Goal: Transaction & Acquisition: Download file/media

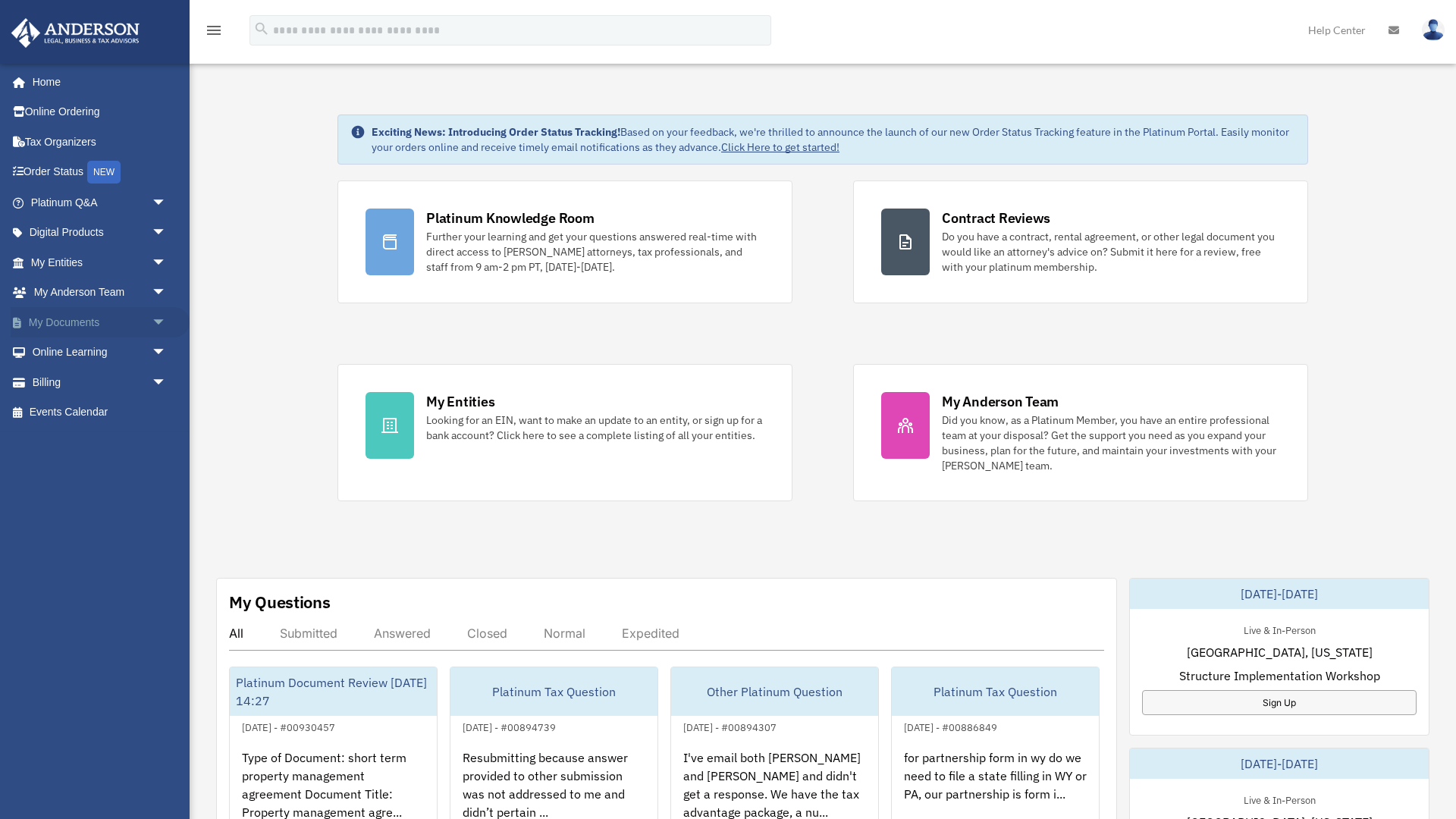
click at [167, 317] on span "arrow_drop_down" at bounding box center [166, 323] width 30 height 31
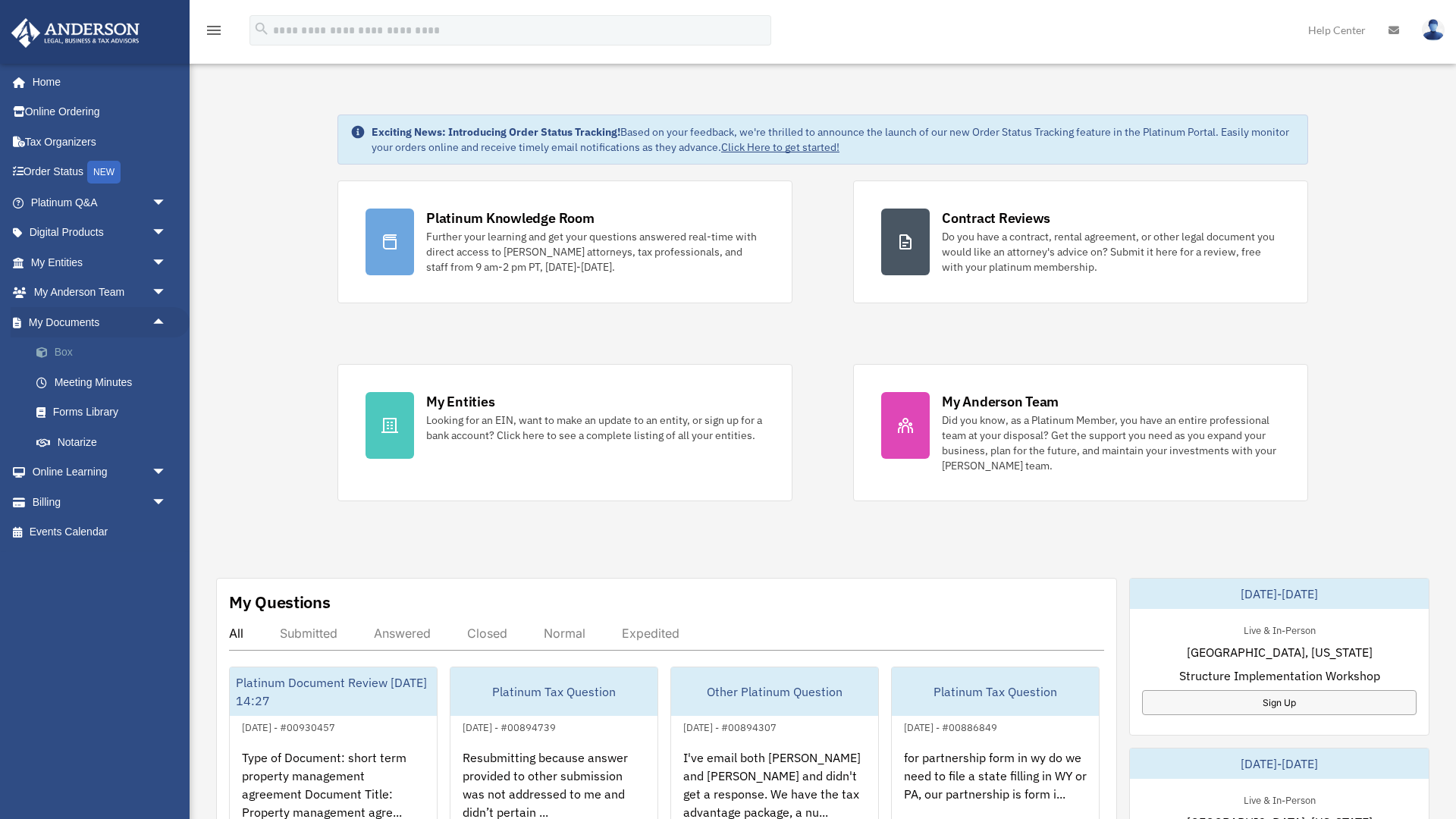
click at [61, 349] on link "Box" at bounding box center [105, 352] width 168 height 30
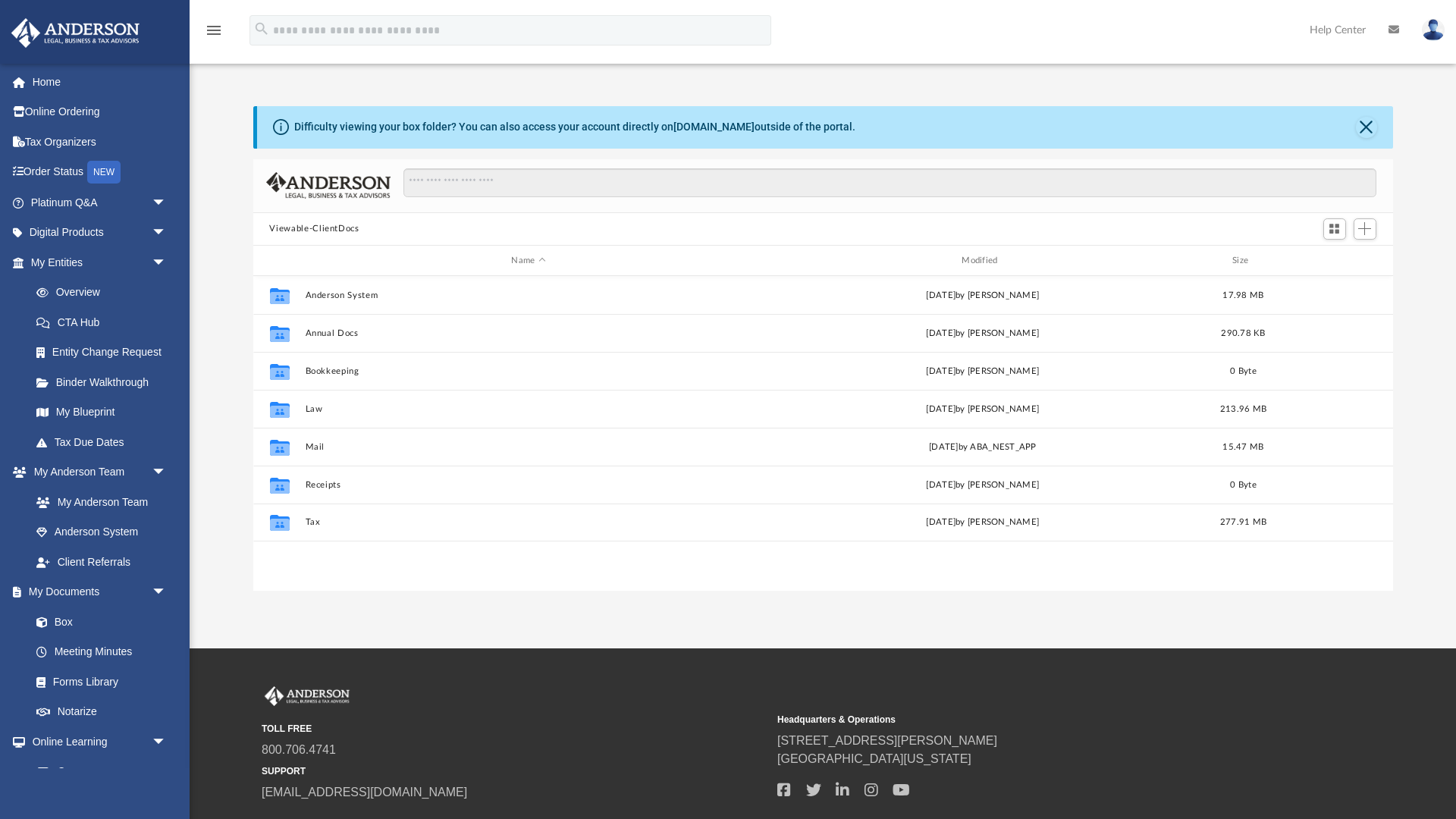
scroll to position [345, 1140]
click at [311, 525] on button "Tax" at bounding box center [529, 522] width 448 height 10
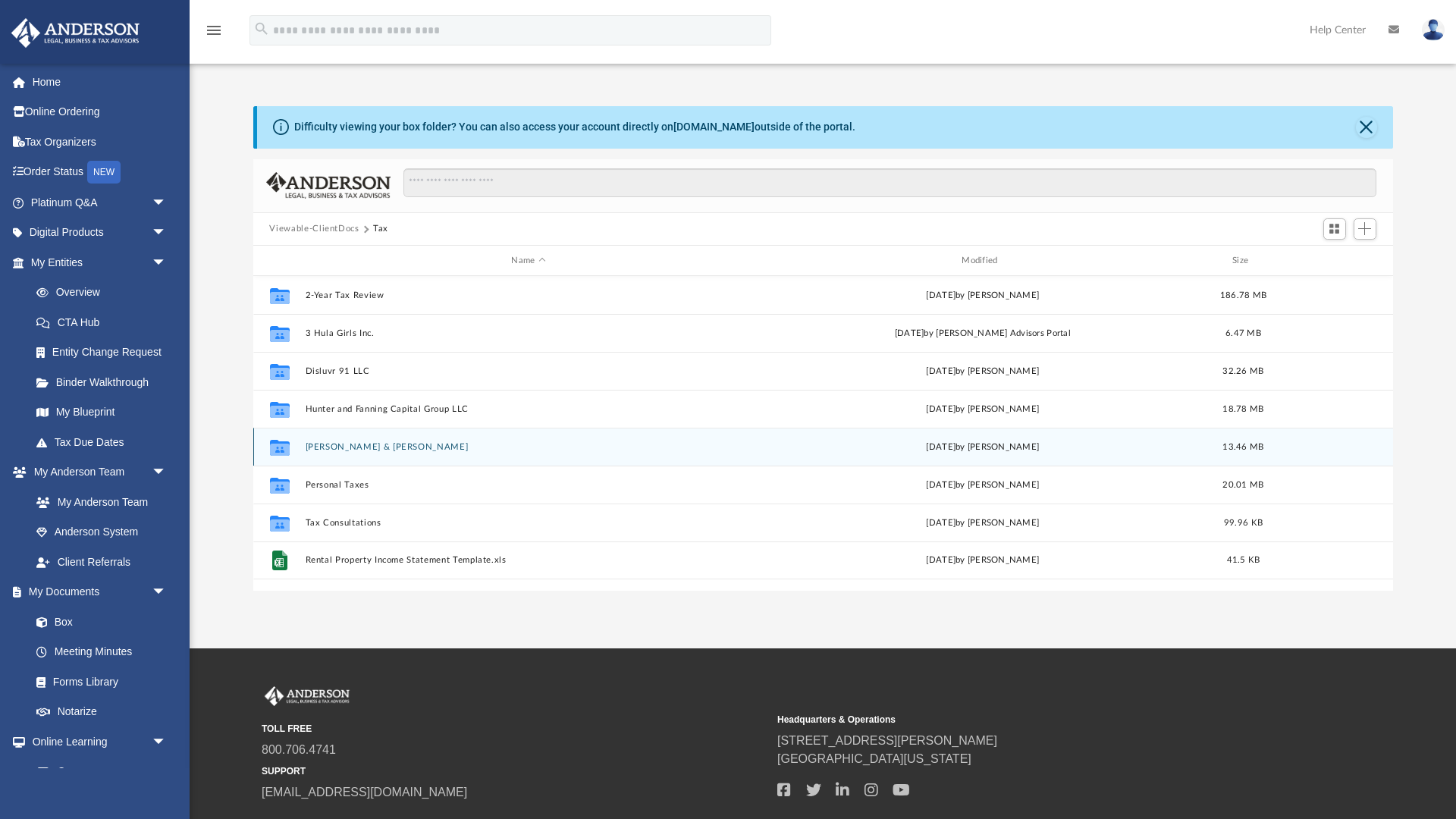
click at [329, 449] on button "[PERSON_NAME] & [PERSON_NAME]" at bounding box center [529, 447] width 448 height 10
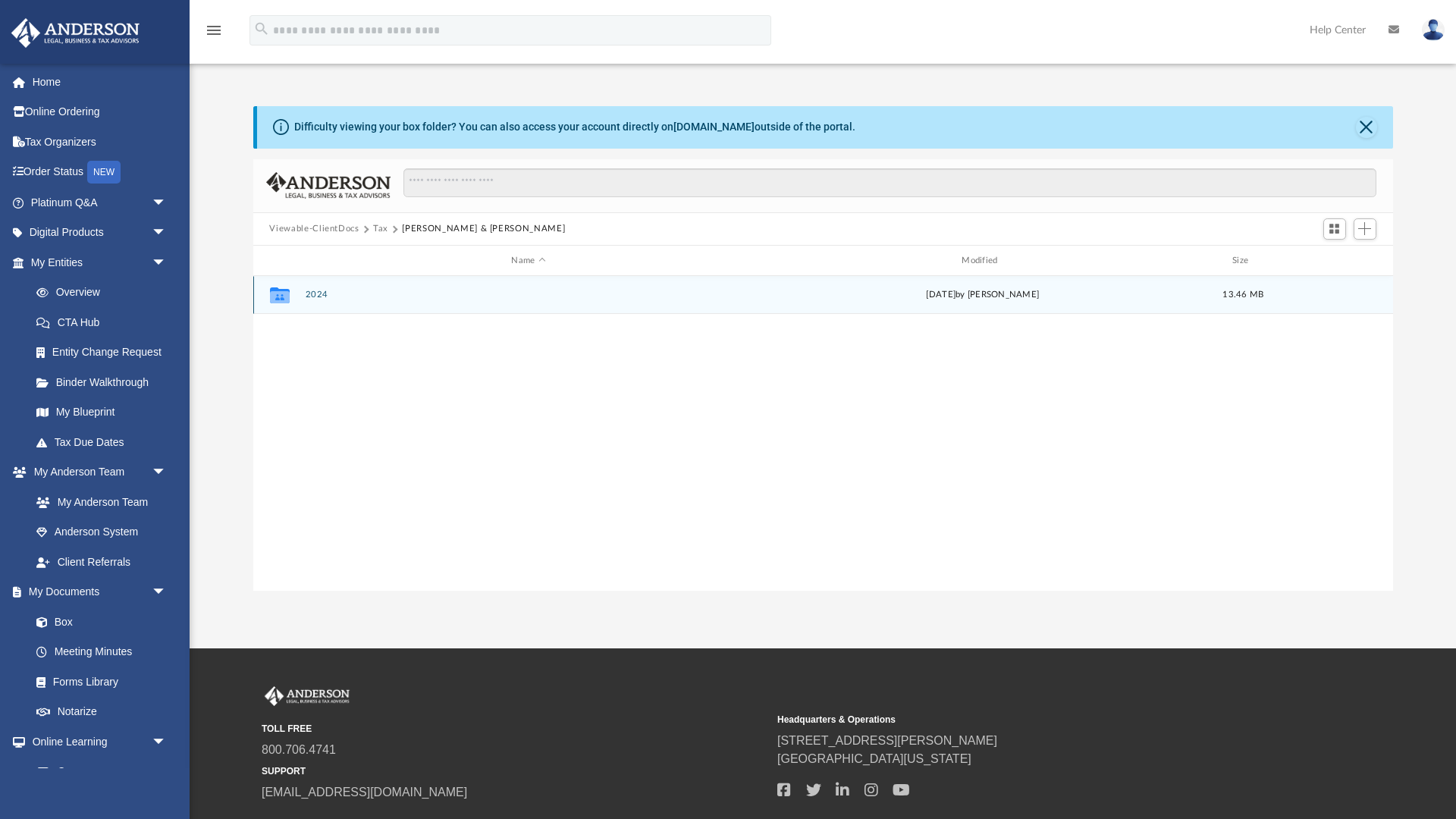
click at [315, 300] on button "2024" at bounding box center [529, 295] width 448 height 10
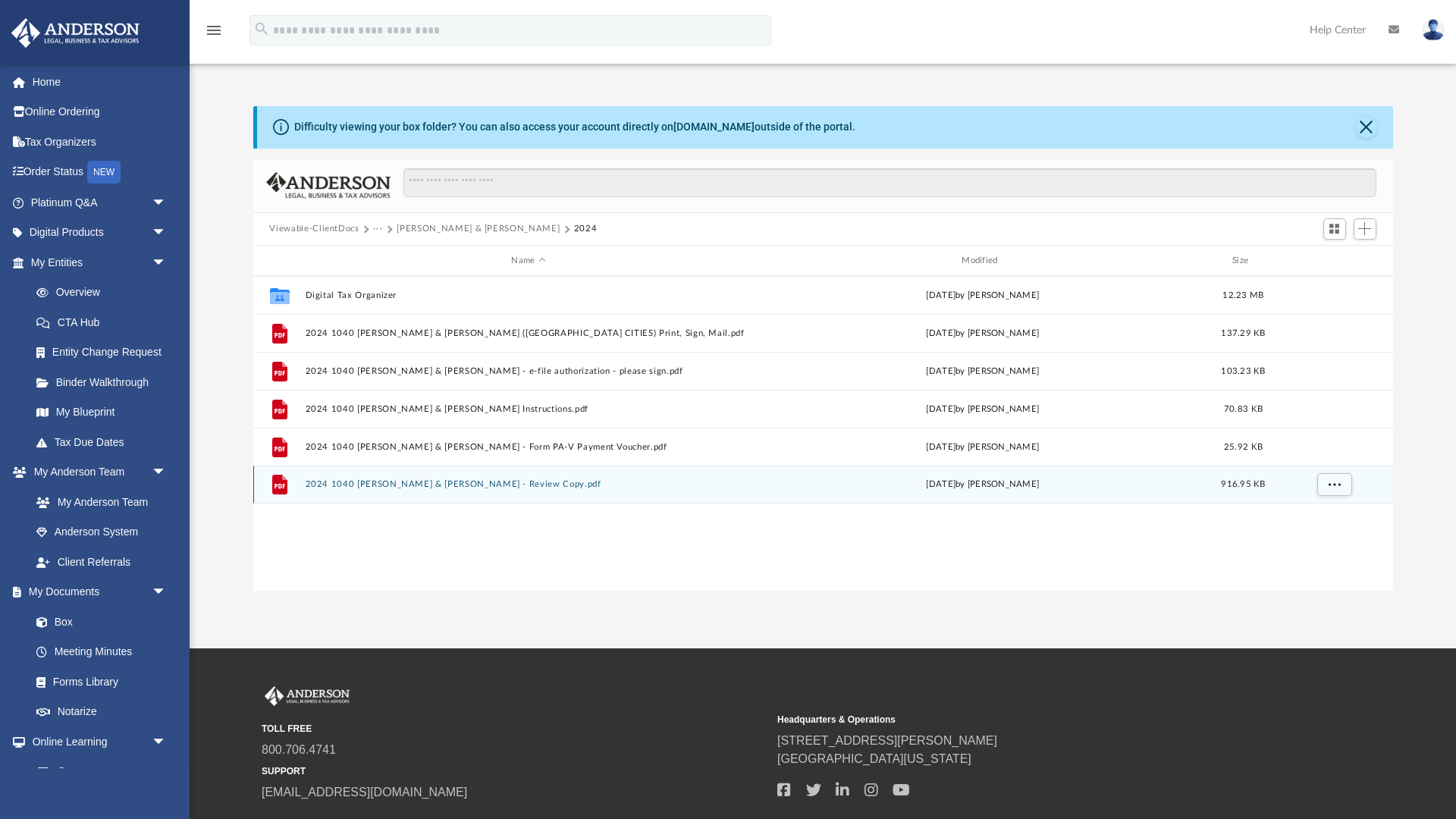
click at [319, 486] on button "2024 1040 [PERSON_NAME] & [PERSON_NAME] - Review Copy.pdf" at bounding box center [529, 485] width 448 height 10
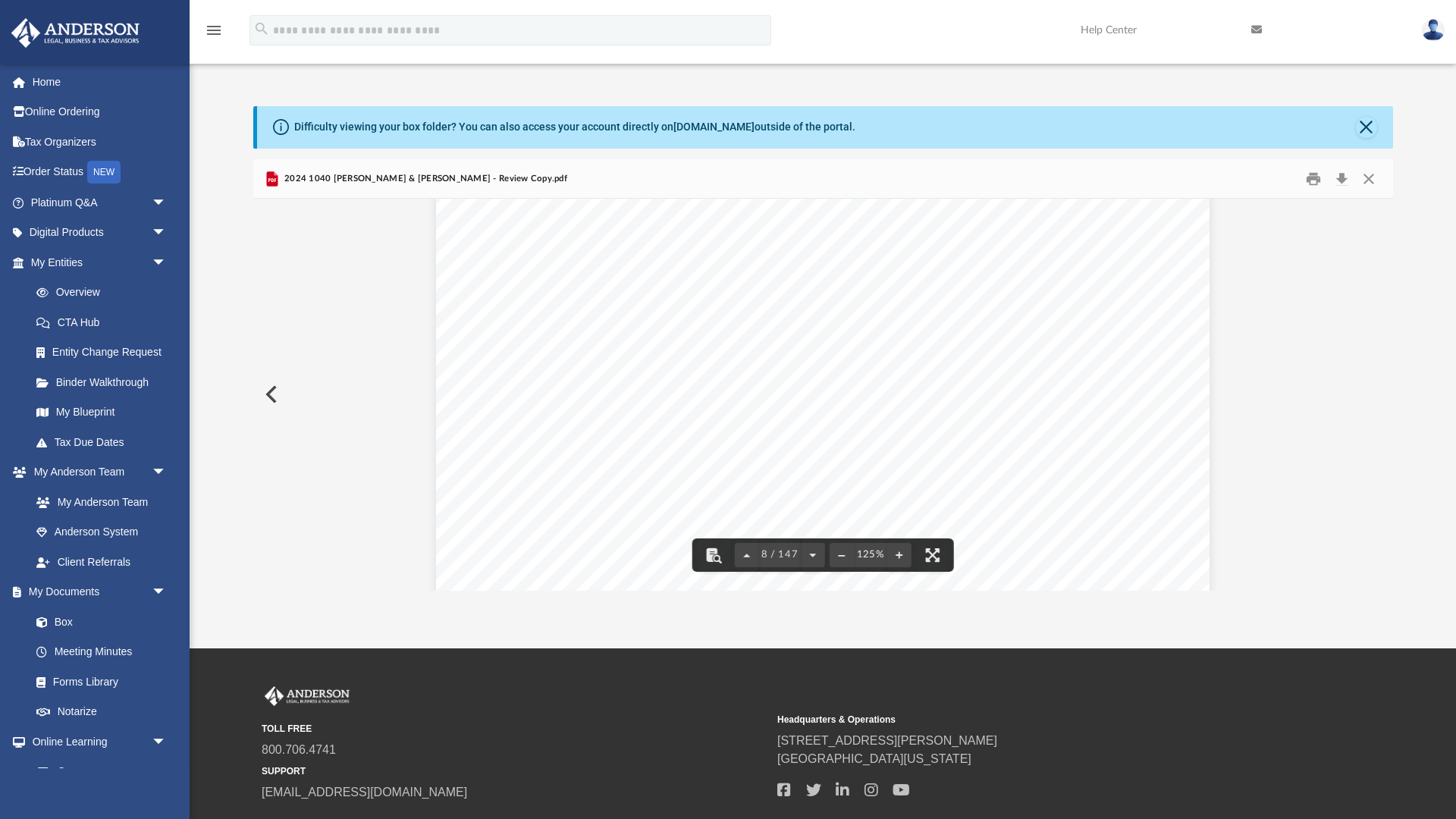
scroll to position [7163, 0]
click at [1343, 179] on button "Download" at bounding box center [1342, 179] width 27 height 23
click at [1312, 179] on button "Print" at bounding box center [1313, 179] width 30 height 23
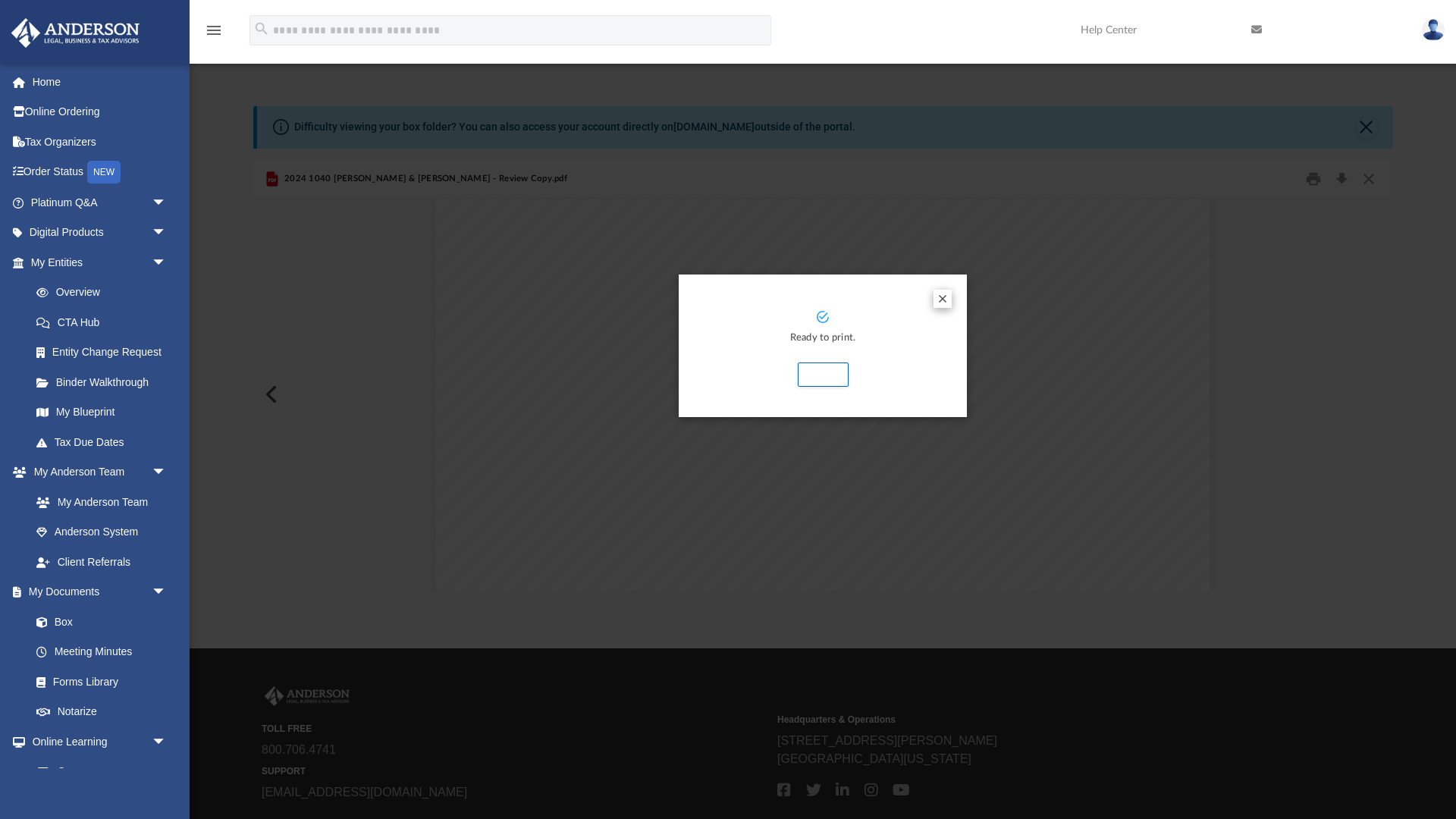
click at [945, 295] on button "Preview" at bounding box center [942, 298] width 18 height 18
